Goal: Book appointment/travel/reservation

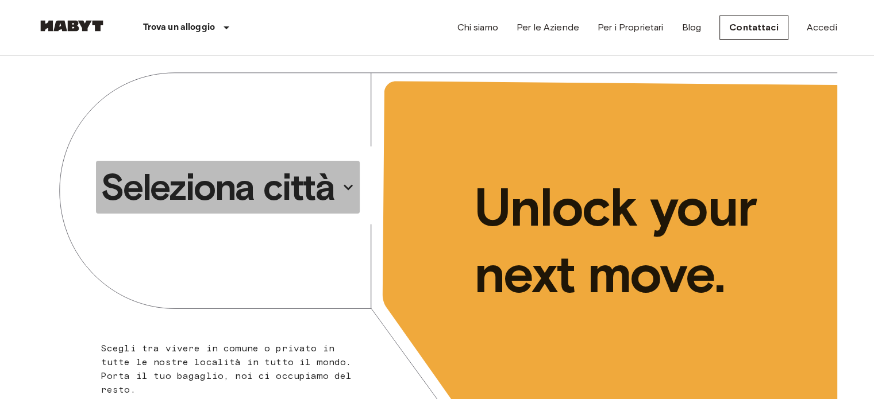
click at [315, 183] on p "Seleziona città" at bounding box center [218, 187] width 234 height 46
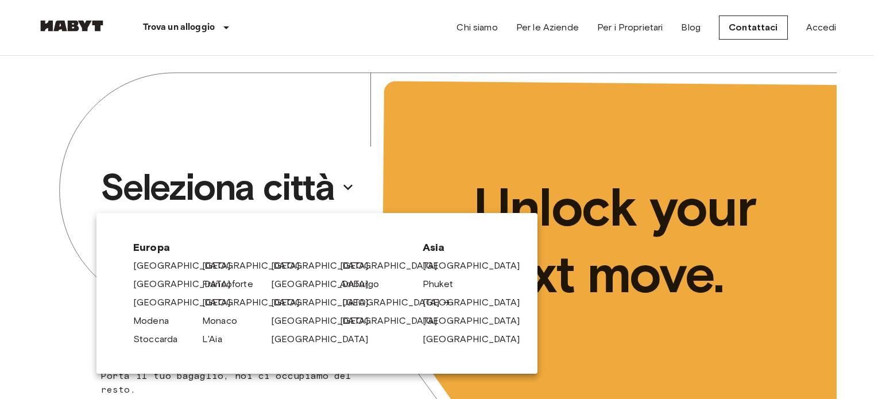
click at [354, 300] on link "[GEOGRAPHIC_DATA]" at bounding box center [396, 303] width 109 height 14
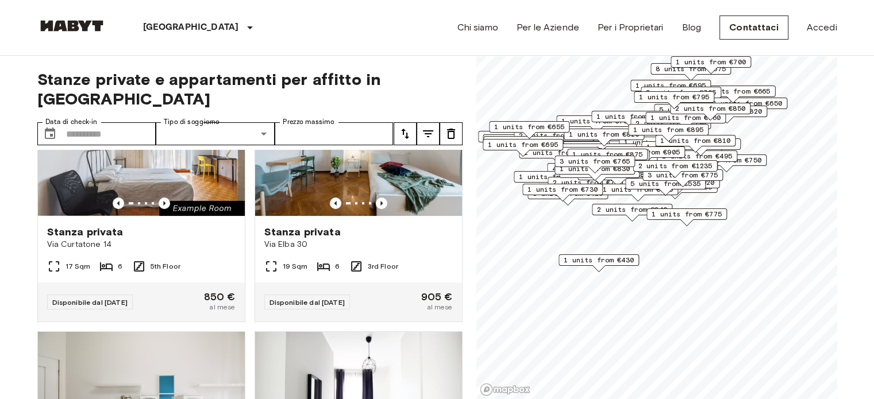
scroll to position [335, 0]
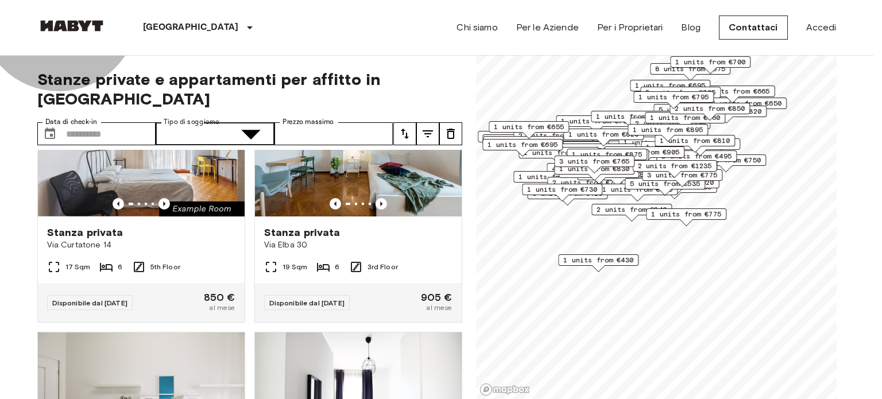
type input "******"
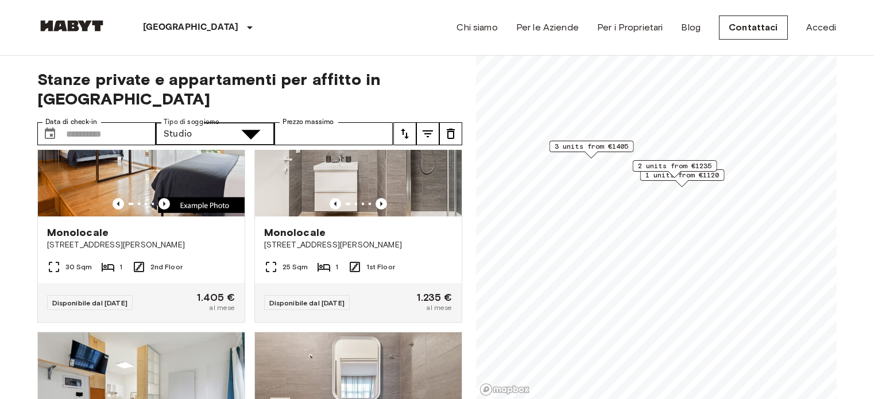
click at [355, 60] on div at bounding box center [441, 199] width 882 height 399
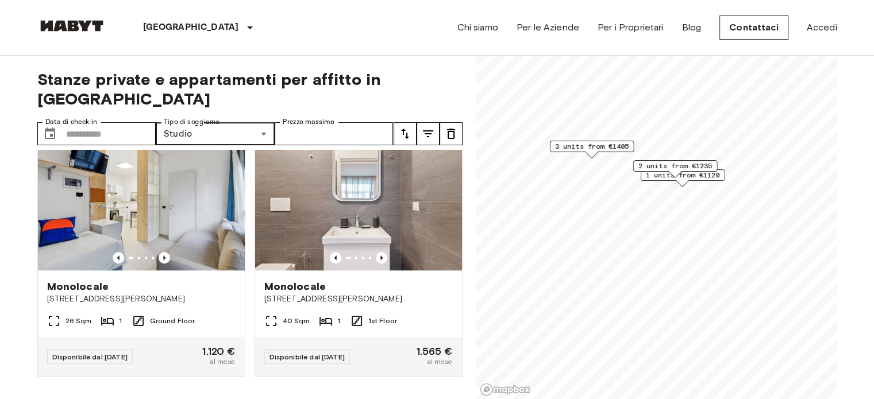
scroll to position [540, 0]
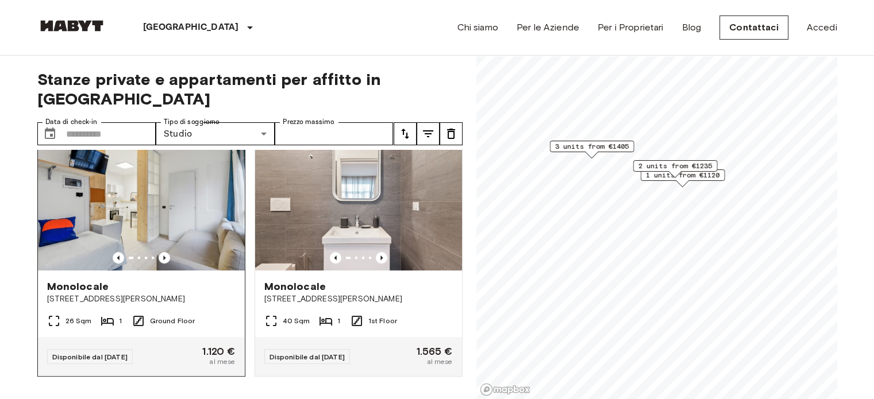
click at [184, 289] on div "Monolocale [STREET_ADDRESS][PERSON_NAME]" at bounding box center [141, 293] width 207 height 44
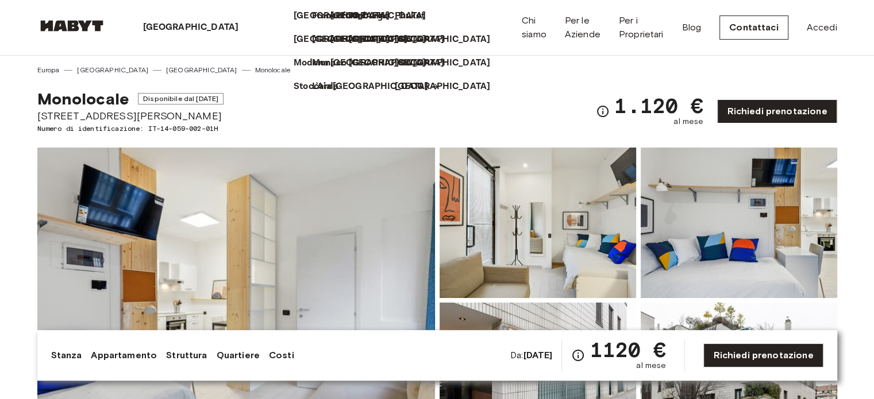
click at [333, 94] on p "[GEOGRAPHIC_DATA]" at bounding box center [381, 87] width 96 height 14
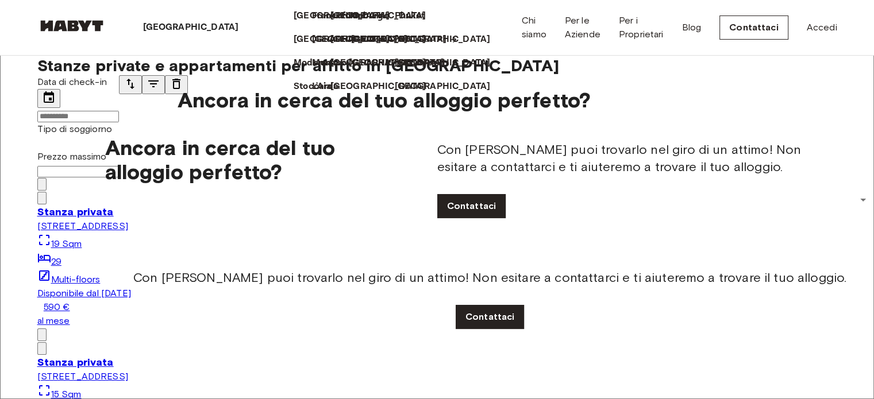
click at [351, 47] on p "[GEOGRAPHIC_DATA]" at bounding box center [399, 40] width 96 height 14
